Goal: Task Accomplishment & Management: Complete application form

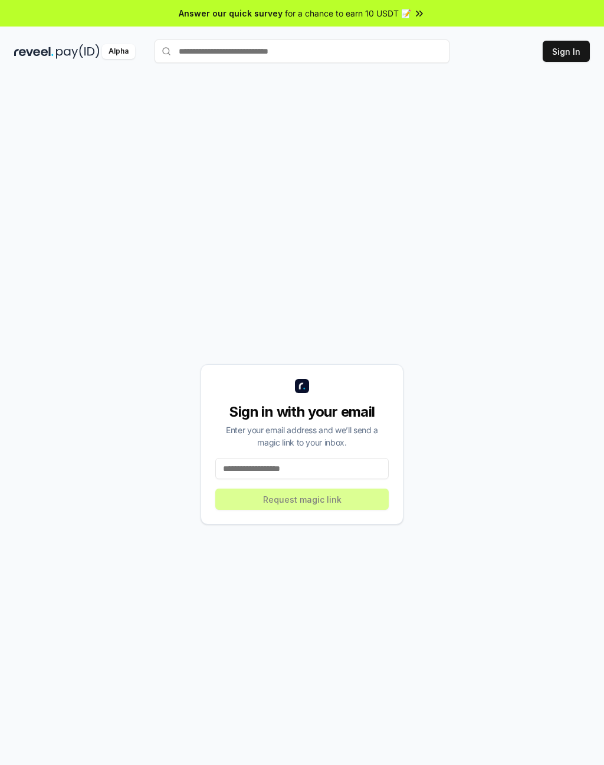
click at [356, 473] on input at bounding box center [301, 468] width 173 height 21
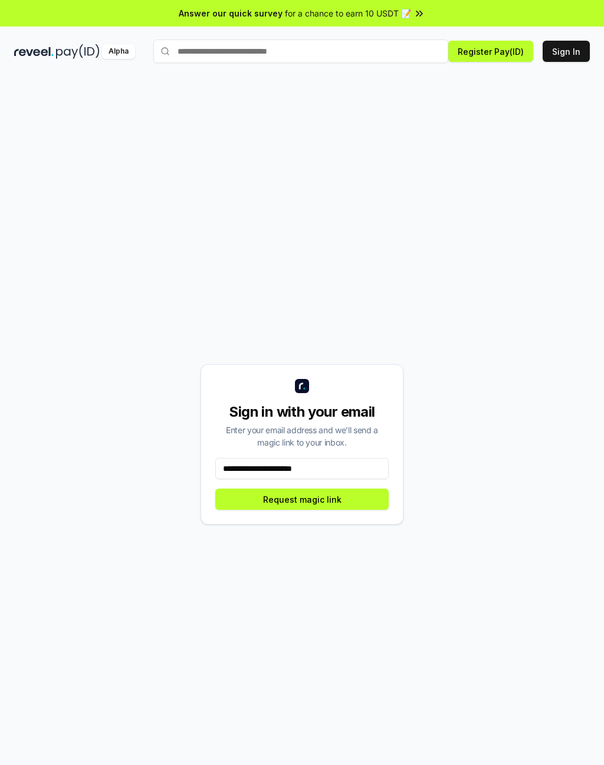
type input "**********"
click at [376, 495] on button "Request magic link" at bounding box center [301, 499] width 173 height 21
